Goal: Information Seeking & Learning: Learn about a topic

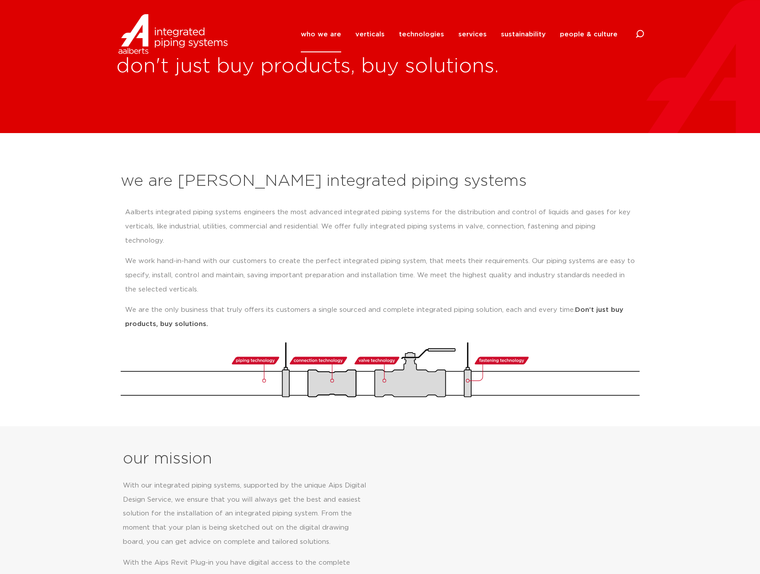
click at [335, 34] on link "who we are" at bounding box center [321, 34] width 40 height 36
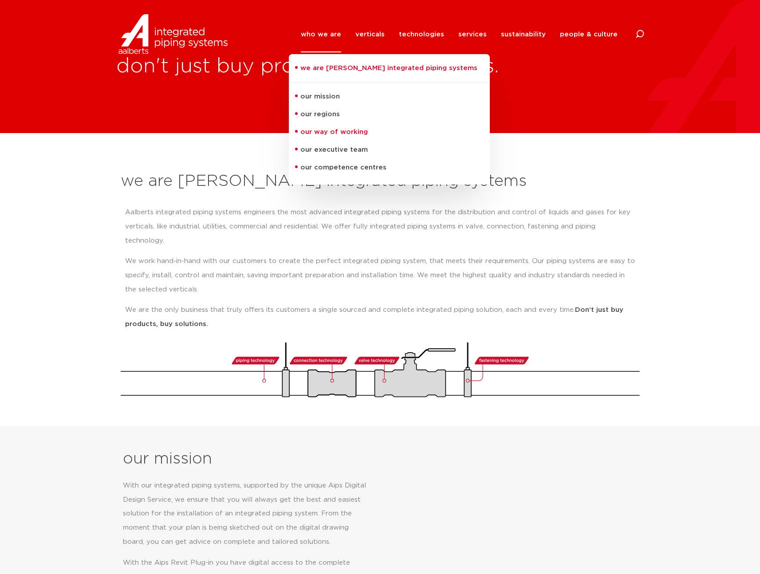
click at [329, 132] on link "our way of working" at bounding box center [389, 132] width 201 height 18
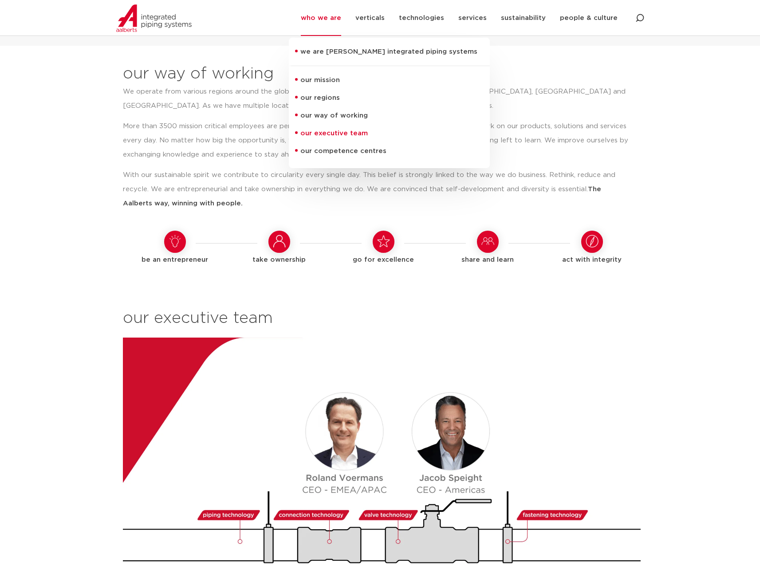
scroll to position [702, 0]
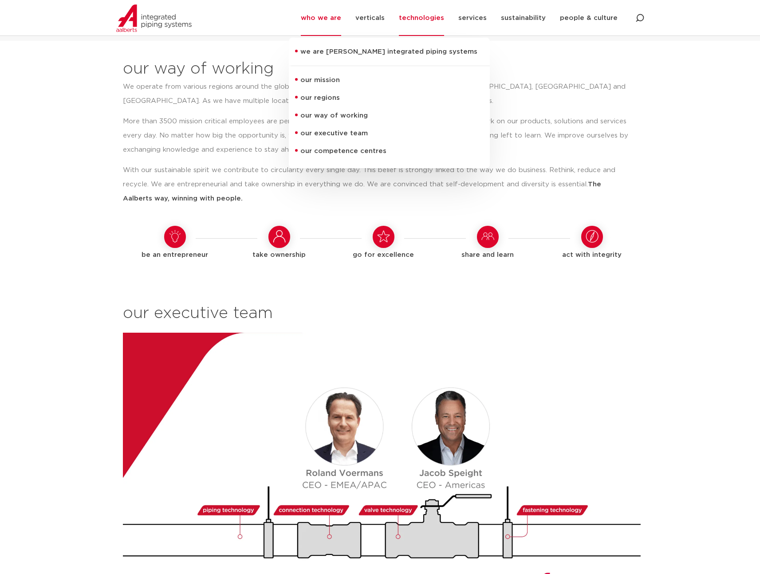
click at [424, 17] on link "technologies" at bounding box center [421, 18] width 45 height 36
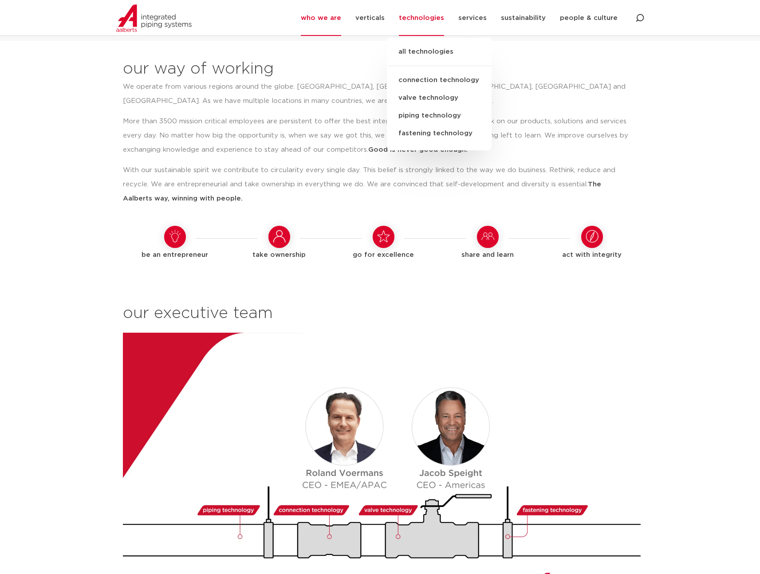
click at [444, 79] on link "connection technology" at bounding box center [439, 80] width 105 height 18
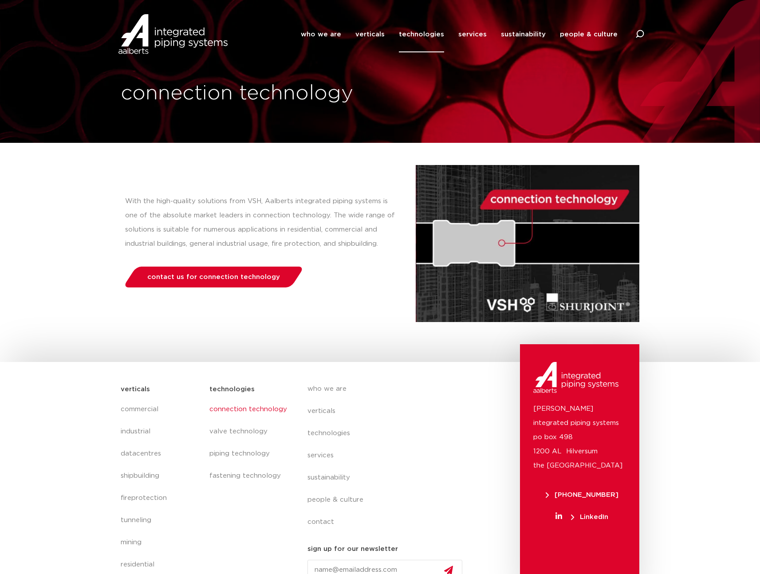
click at [430, 35] on link "technologies" at bounding box center [421, 34] width 45 height 36
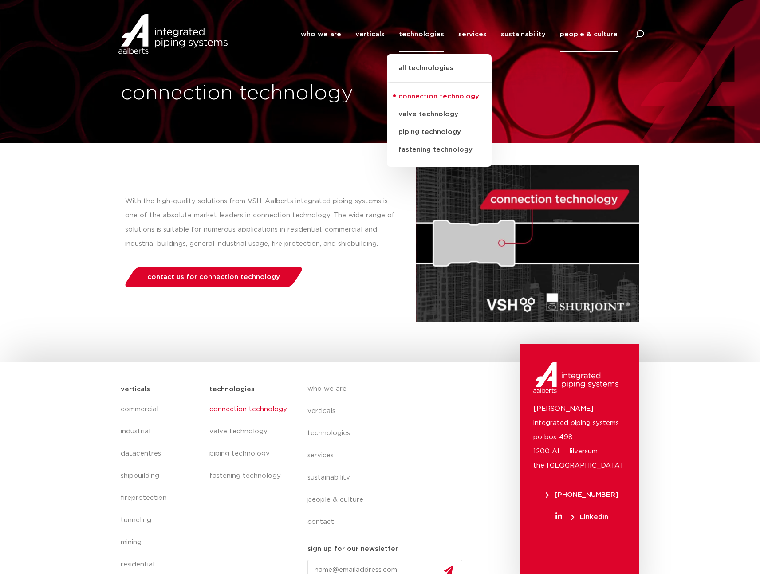
click at [582, 35] on link "people & culture" at bounding box center [589, 34] width 58 height 36
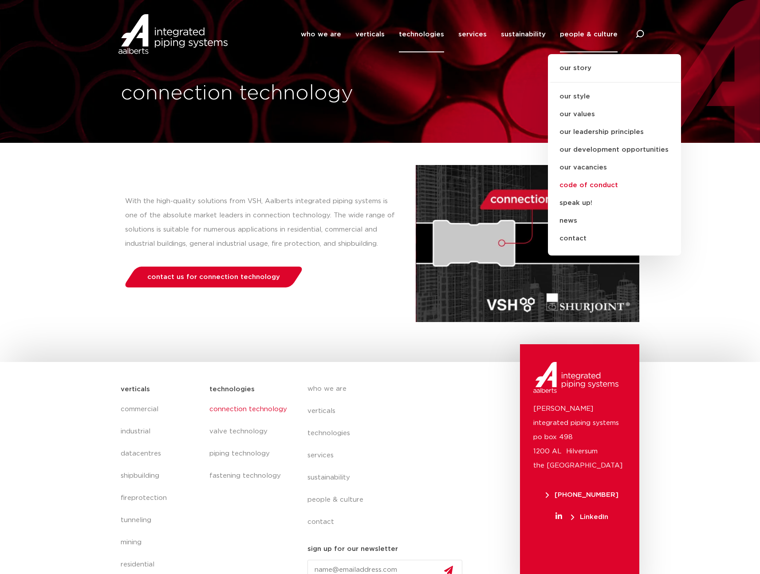
click at [597, 185] on link "code of conduct" at bounding box center [614, 186] width 133 height 18
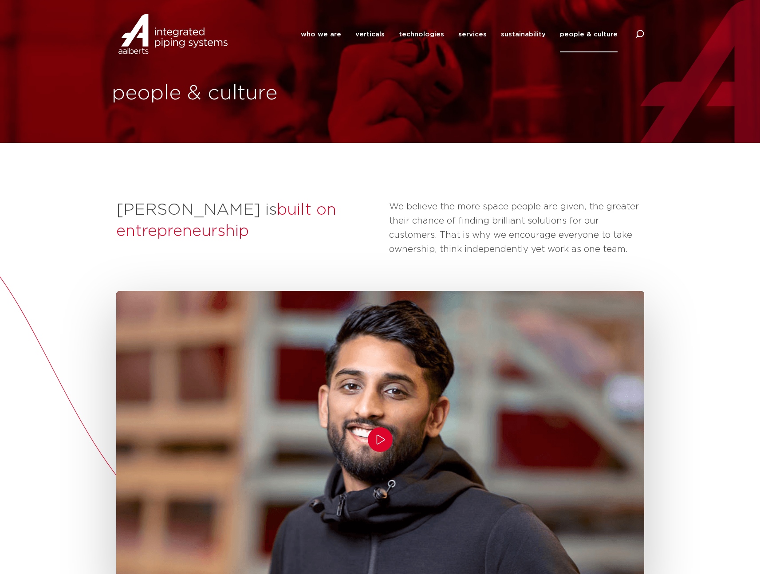
click at [382, 438] on icon "Play/Pause" at bounding box center [380, 439] width 11 height 11
click at [375, 442] on icon "Play/Pause" at bounding box center [380, 439] width 11 height 11
click at [378, 442] on icon "Play/Pause" at bounding box center [380, 439] width 11 height 11
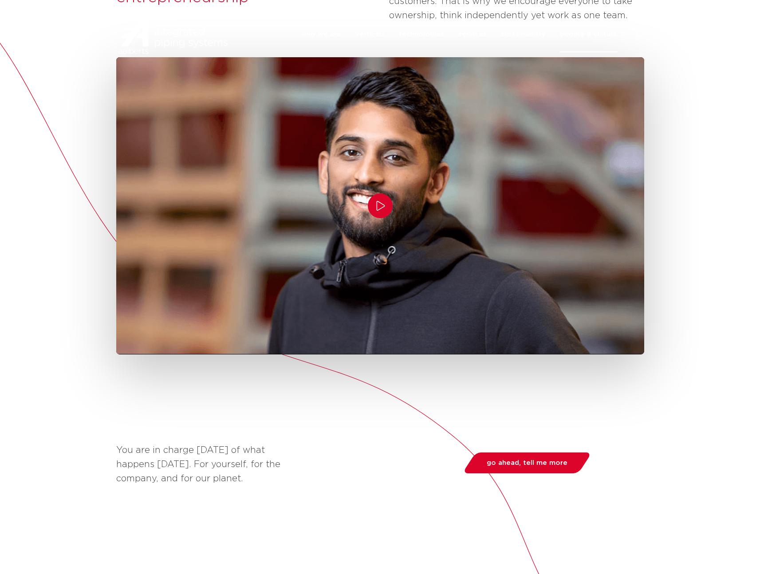
scroll to position [489, 0]
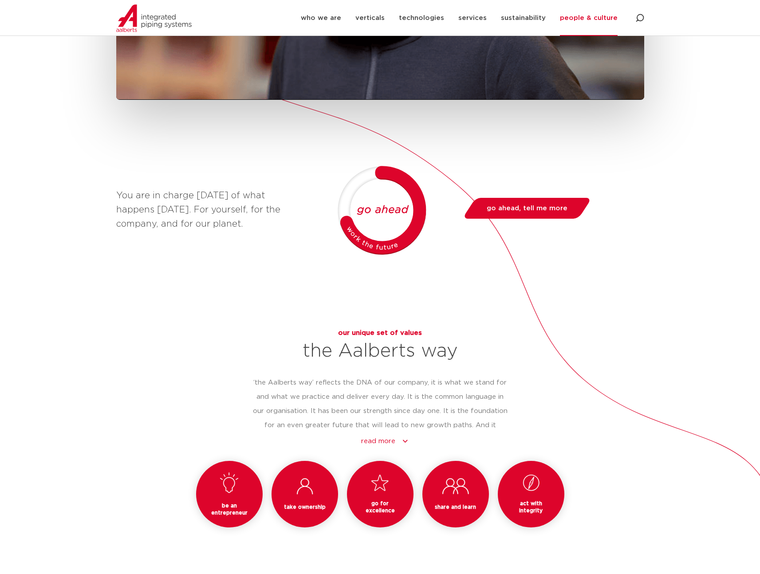
click at [537, 507] on h3 "act with integrity" at bounding box center [531, 507] width 45 height 14
click at [542, 506] on h3 "act with integrity" at bounding box center [531, 507] width 45 height 14
click at [636, 477] on div "be an entrepreneur take ownership go for excellence share and learn act with in…" at bounding box center [380, 508] width 528 height 94
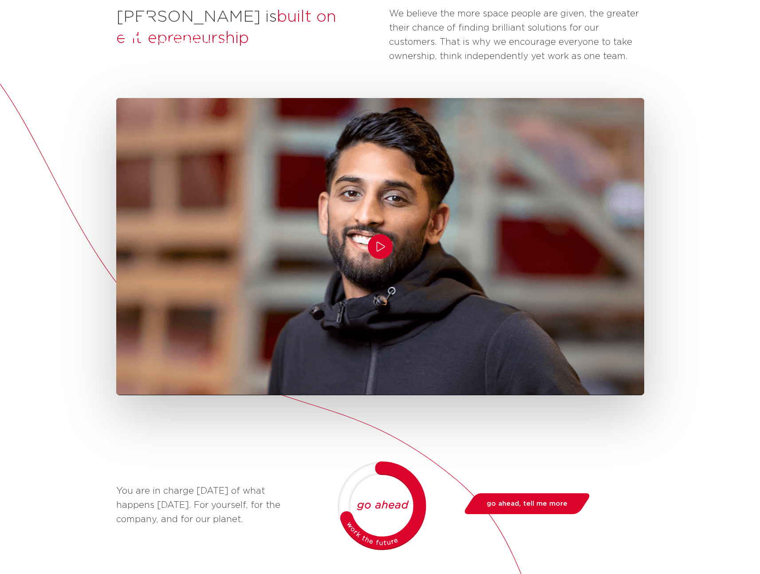
scroll to position [0, 0]
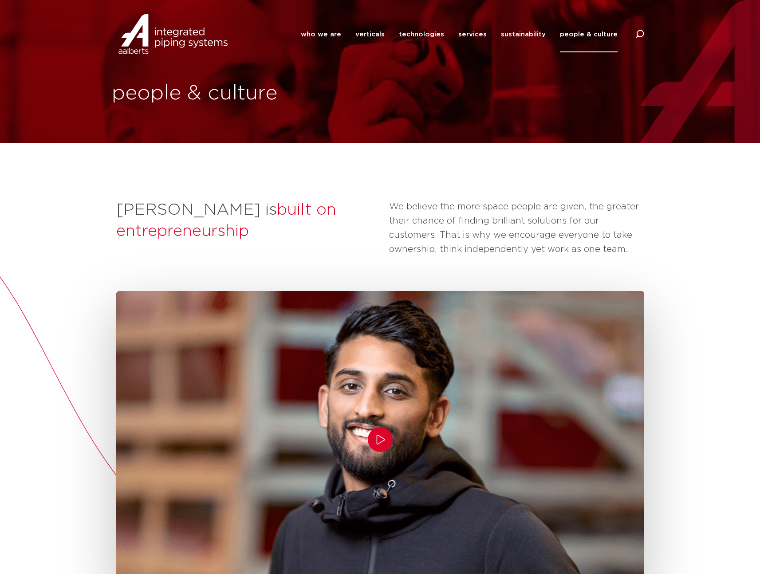
click at [379, 441] on icon "Play/Pause" at bounding box center [380, 439] width 11 height 11
click at [378, 440] on icon "Play/Pause" at bounding box center [380, 439] width 11 height 11
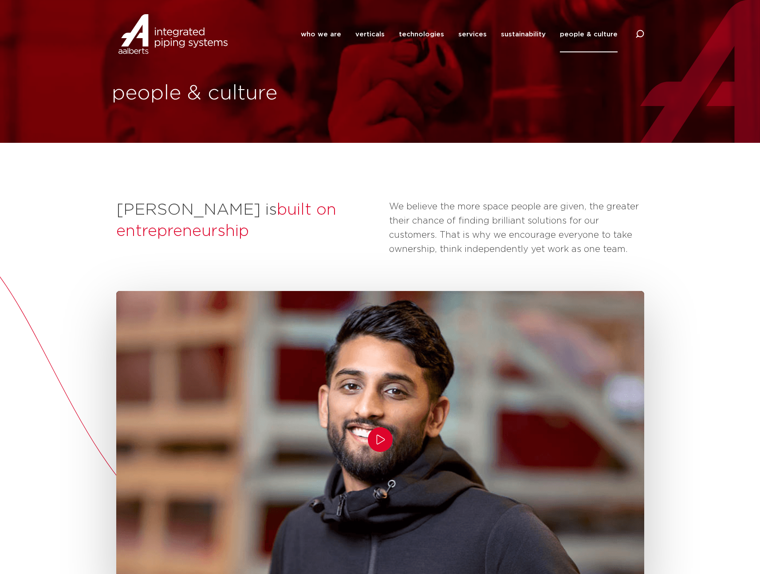
click at [592, 38] on link "people & culture" at bounding box center [589, 34] width 58 height 36
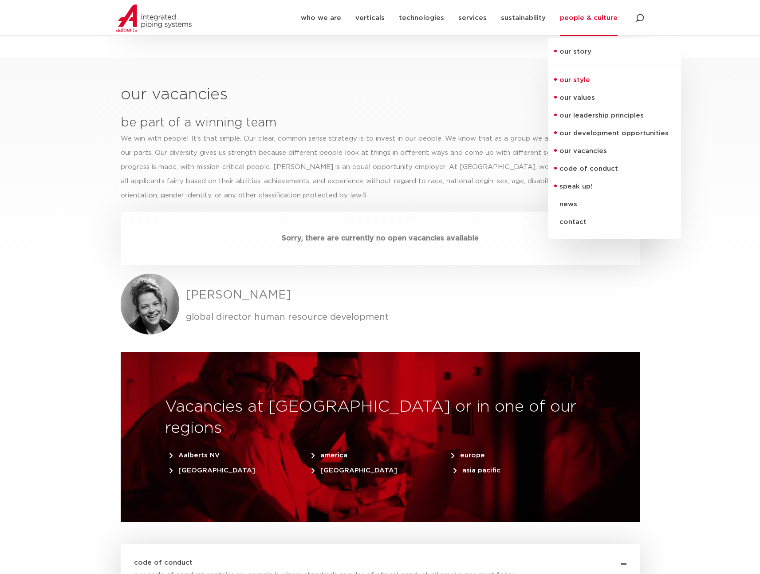
scroll to position [2414, 0]
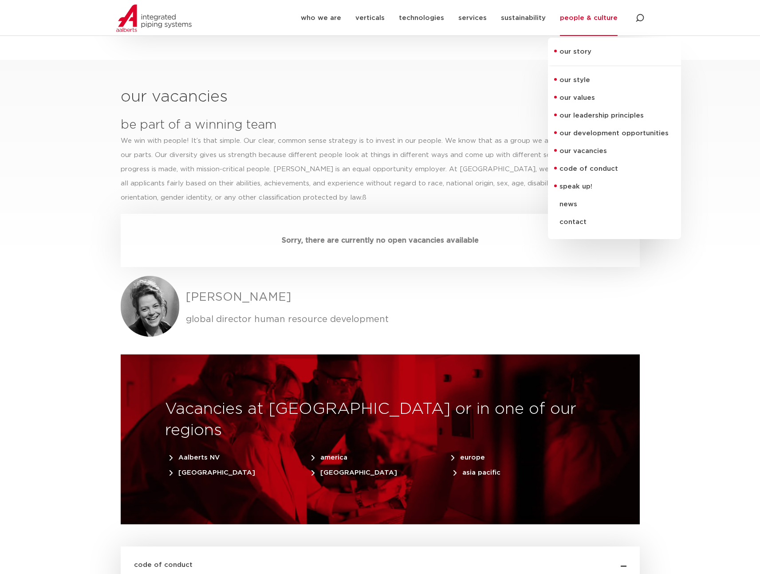
click at [579, 50] on link "our story" at bounding box center [614, 57] width 133 height 20
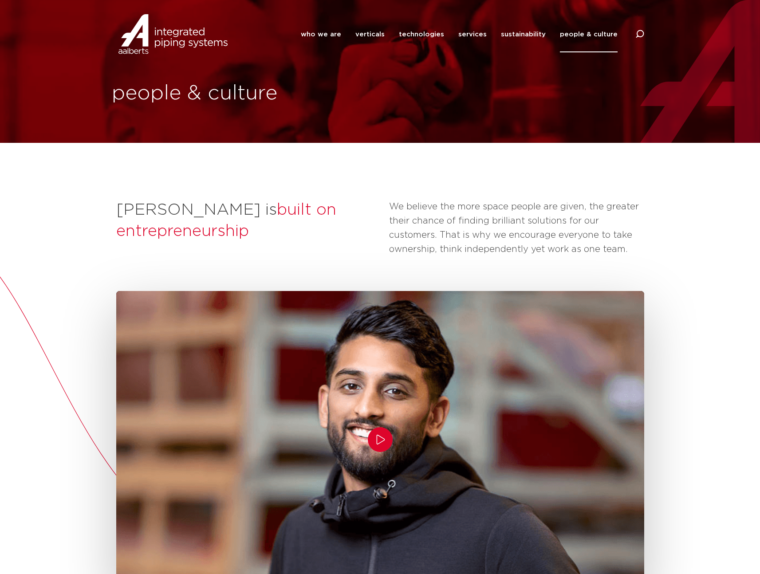
click at [383, 442] on icon "Play/Pause" at bounding box center [380, 439] width 11 height 11
click at [381, 440] on icon "Play/Pause" at bounding box center [380, 439] width 11 height 11
drag, startPoint x: 381, startPoint y: 442, endPoint x: 463, endPoint y: 446, distance: 82.6
click at [381, 442] on icon "Play/Pause" at bounding box center [380, 439] width 11 height 11
click at [380, 439] on icon "Play/Pause" at bounding box center [380, 439] width 11 height 11
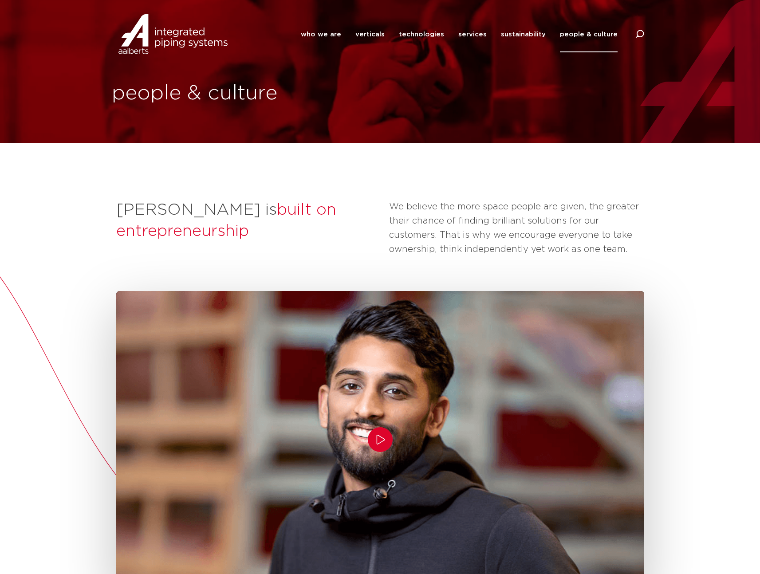
click at [379, 438] on icon "Play/Pause" at bounding box center [380, 439] width 11 height 11
